Goal: Information Seeking & Learning: Learn about a topic

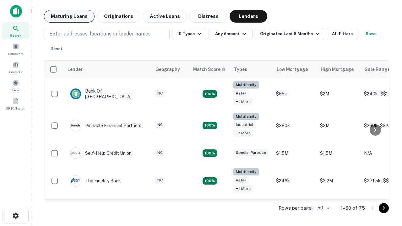
click at [69, 16] on button "Maturing Loans" at bounding box center [69, 16] width 51 height 13
